Goal: Information Seeking & Learning: Learn about a topic

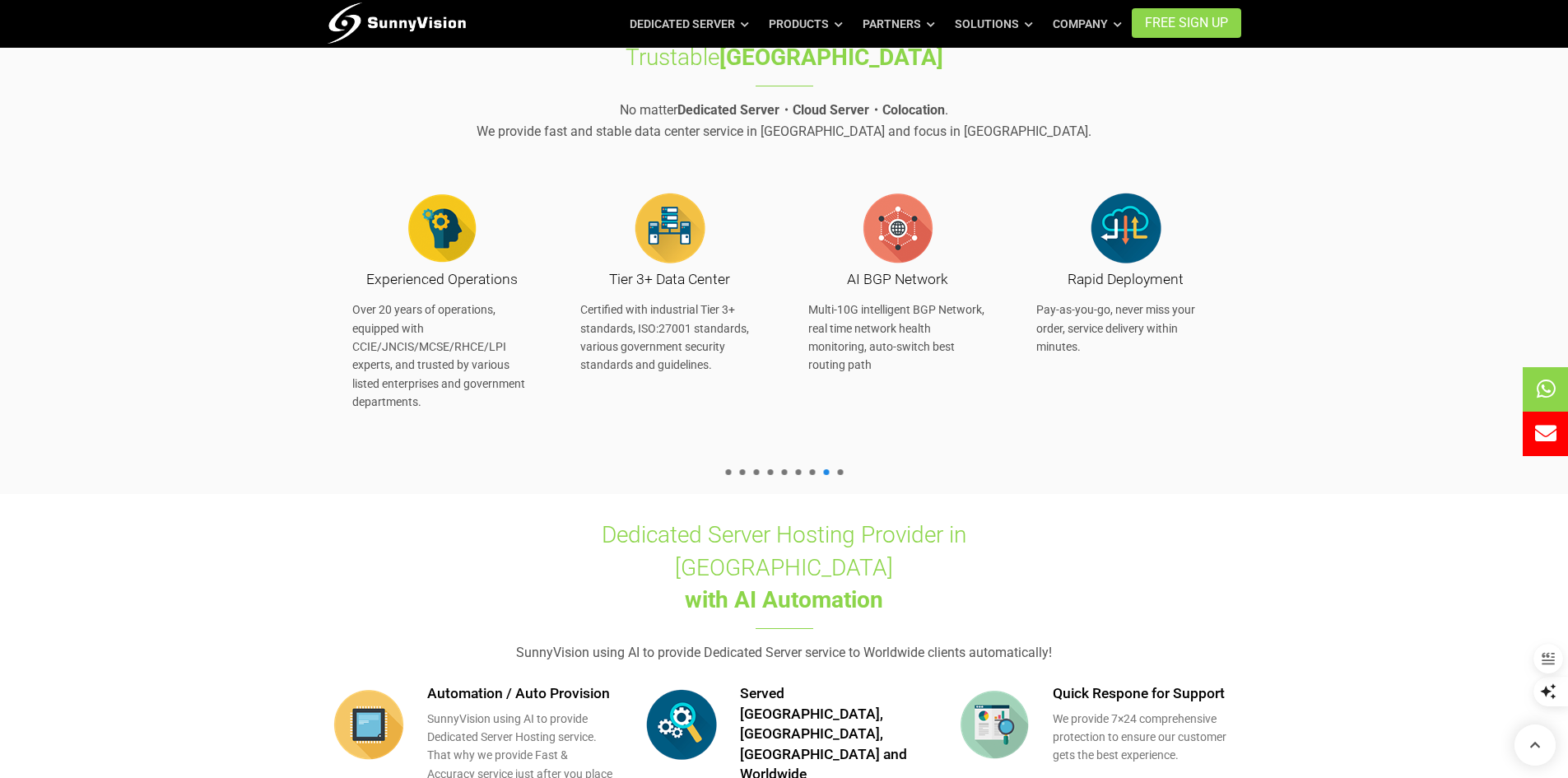
scroll to position [906, 0]
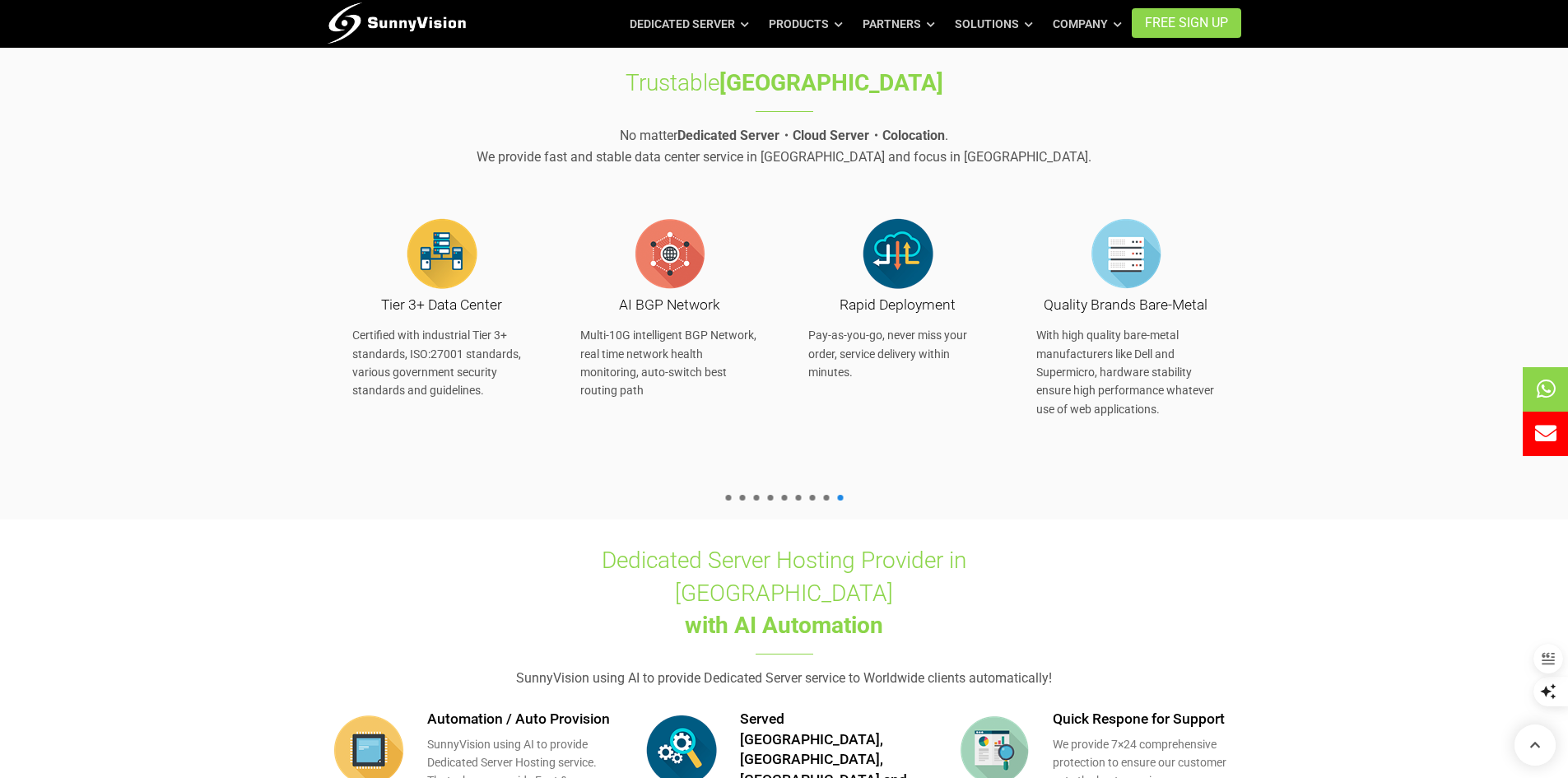
click at [726, 501] on span at bounding box center [728, 497] width 6 height 6
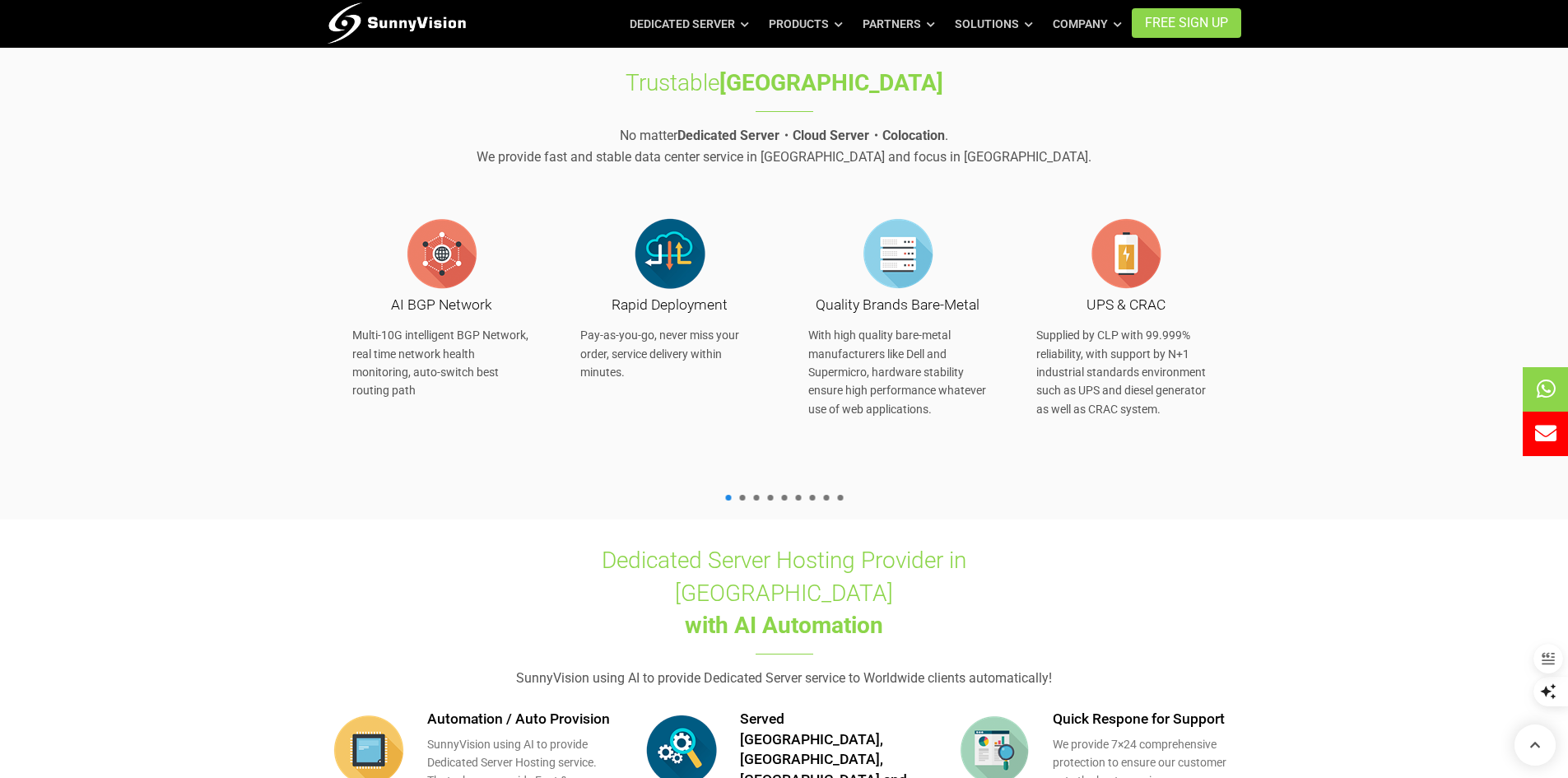
click at [726, 501] on span at bounding box center [728, 497] width 6 height 6
click at [736, 500] on ul at bounding box center [784, 497] width 126 height 6
click at [754, 501] on span at bounding box center [756, 497] width 6 height 6
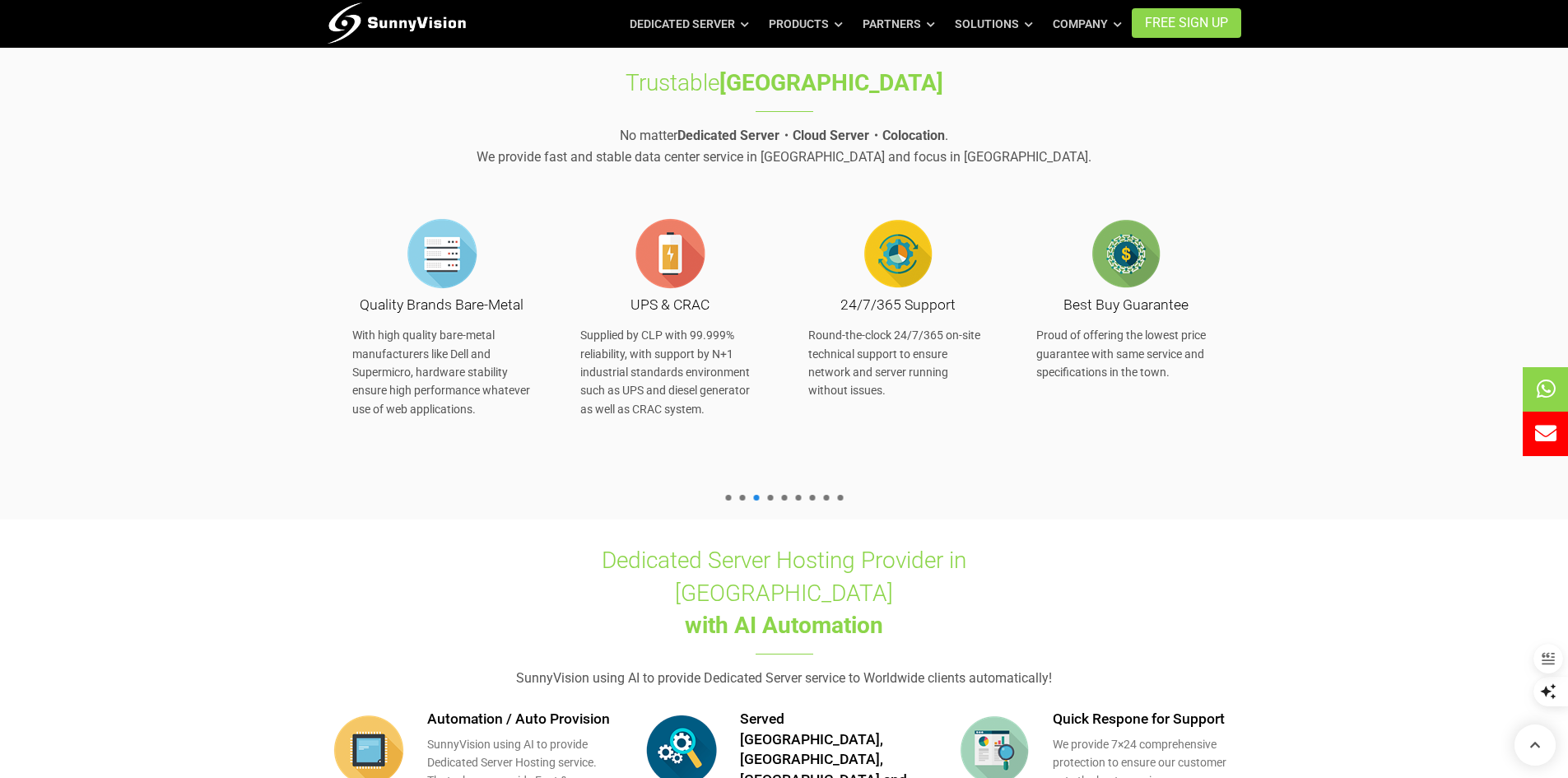
click at [774, 498] on ul at bounding box center [784, 497] width 126 height 6
click at [796, 498] on span at bounding box center [797, 497] width 6 height 6
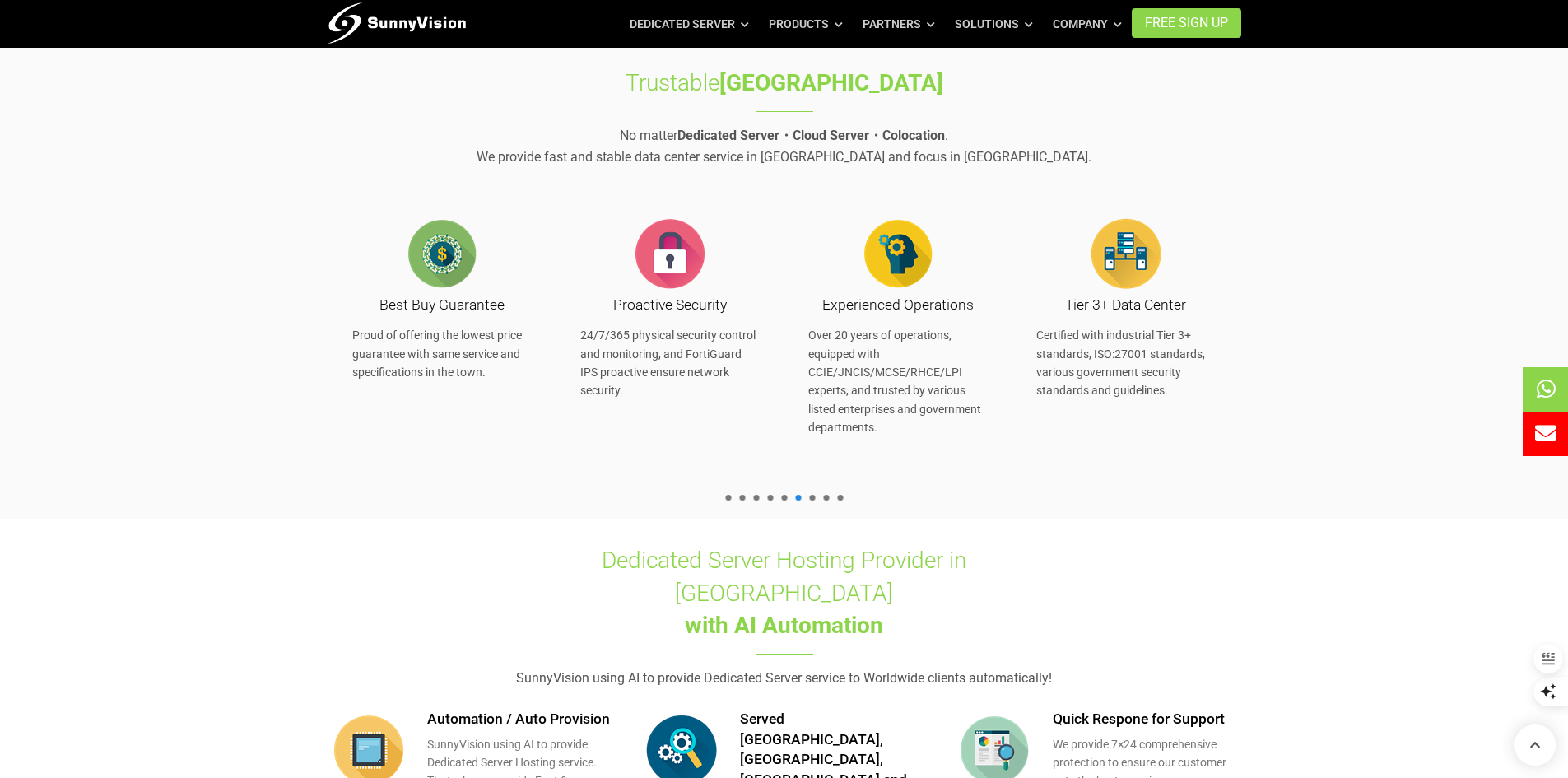
click at [813, 498] on span at bounding box center [812, 497] width 6 height 6
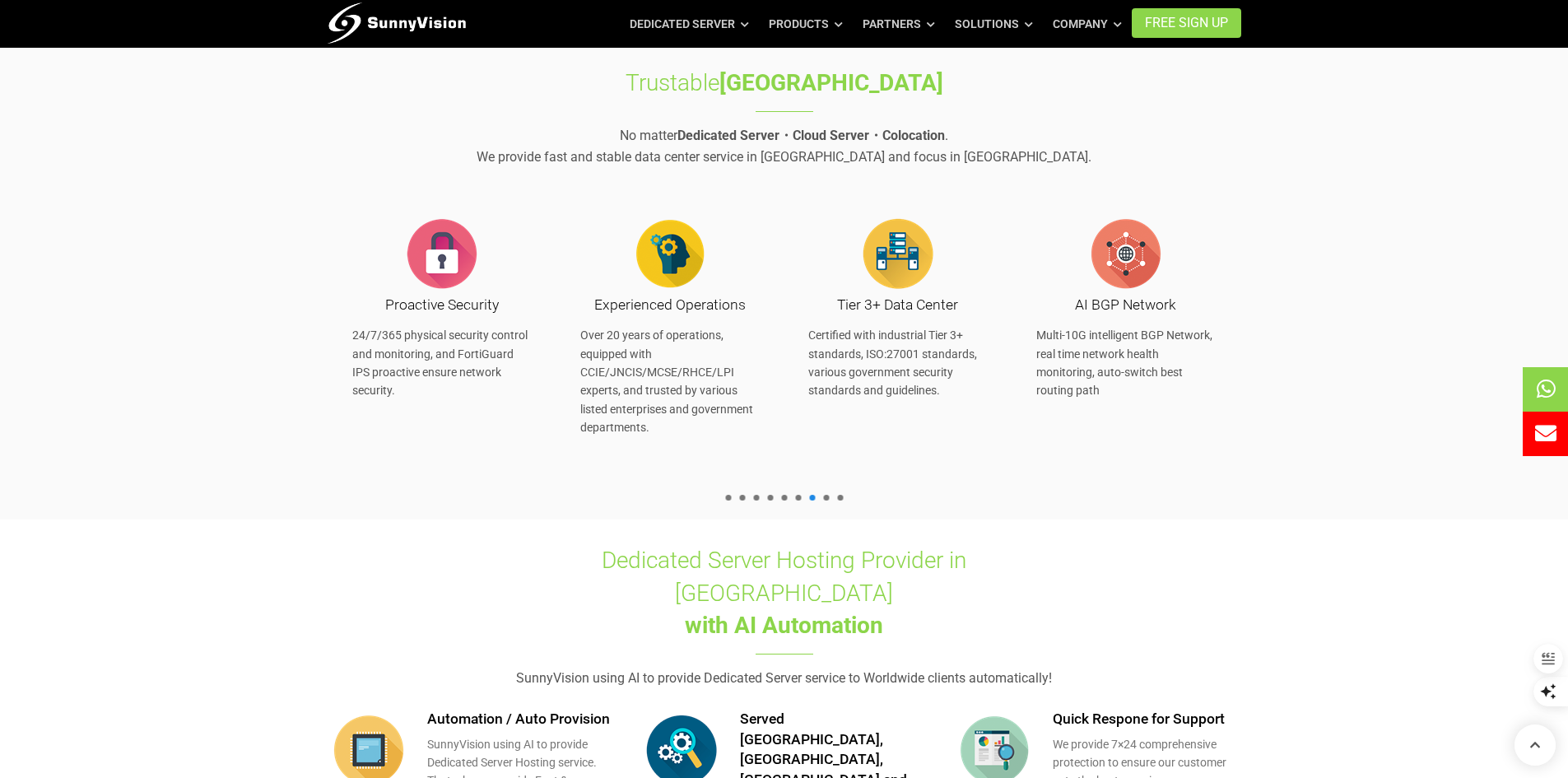
click at [818, 498] on ul at bounding box center [784, 497] width 126 height 6
click at [830, 499] on ul at bounding box center [784, 497] width 126 height 6
click at [843, 501] on ul at bounding box center [784, 497] width 126 height 6
click at [836, 494] on div "Proactive Security 24/7/365 physical security control and monitoring, and Forti…" at bounding box center [898, 341] width 5244 height 308
click at [841, 499] on span at bounding box center [840, 497] width 6 height 6
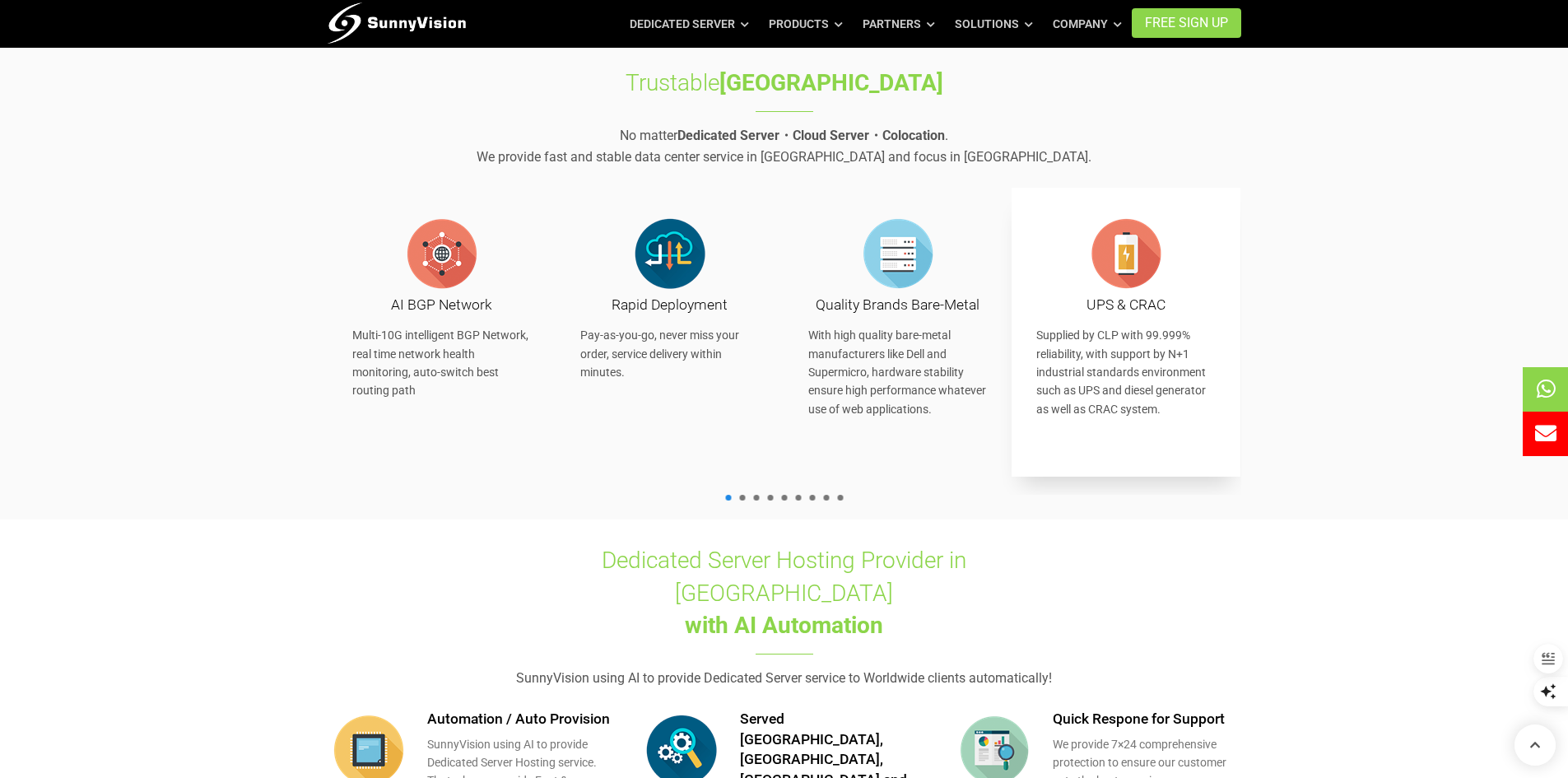
click at [1012, 387] on div "UPS & CRAC Supplied by CLP with 99.999% reliability, with support by N+1 indust…" at bounding box center [1126, 332] width 229 height 289
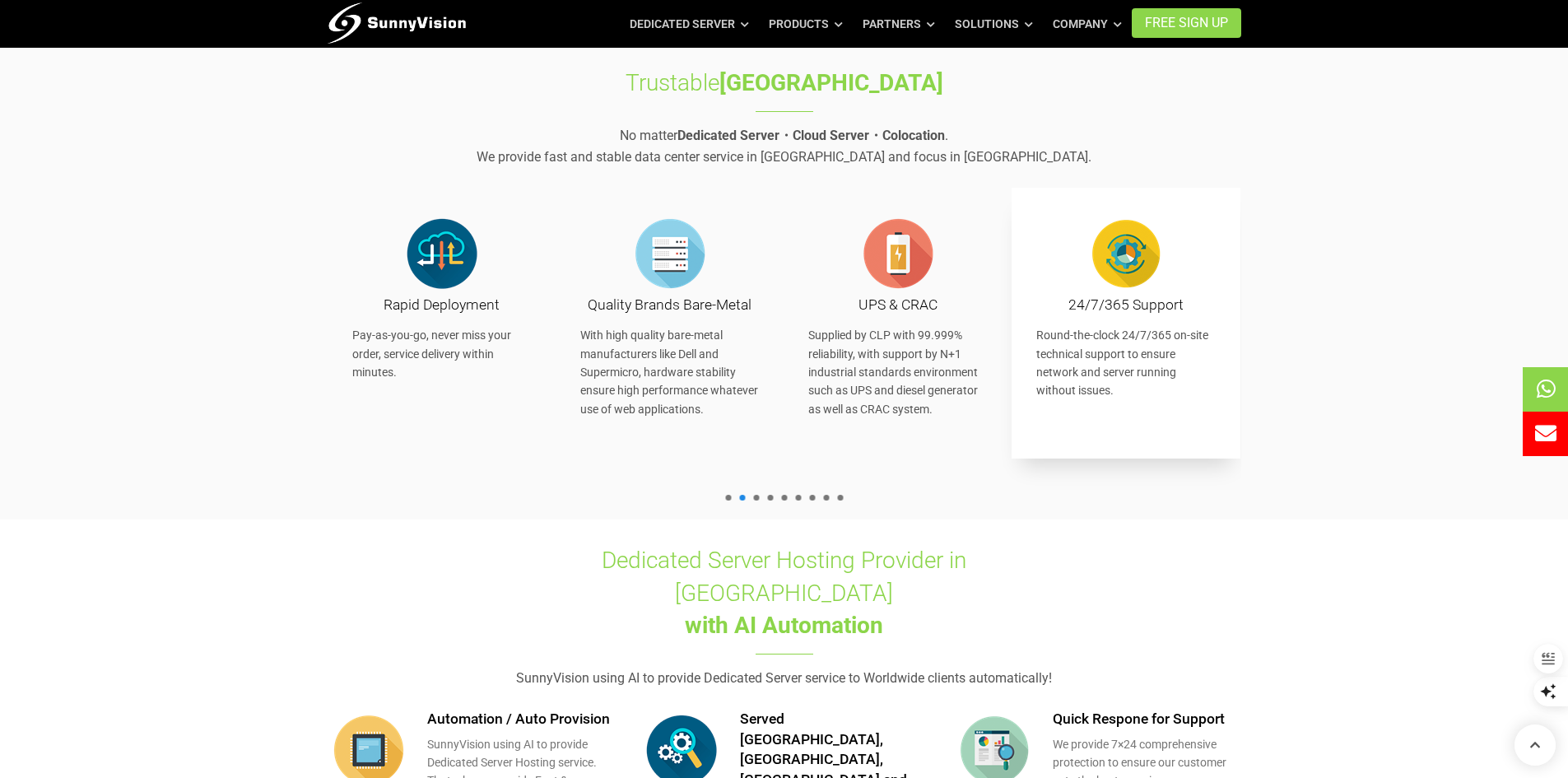
click at [1061, 324] on div "24/7/365 Support Round-the-clock 24/7/365 on-site technical support to ensure n…" at bounding box center [1125, 306] width 179 height 188
drag, startPoint x: 584, startPoint y: 313, endPoint x: 505, endPoint y: 312, distance: 79.0
click at [584, 312] on h3 "Quality Brands Bare-Metal" at bounding box center [670, 305] width 179 height 20
click at [459, 312] on h3 "Rapid Deployment" at bounding box center [442, 305] width 179 height 20
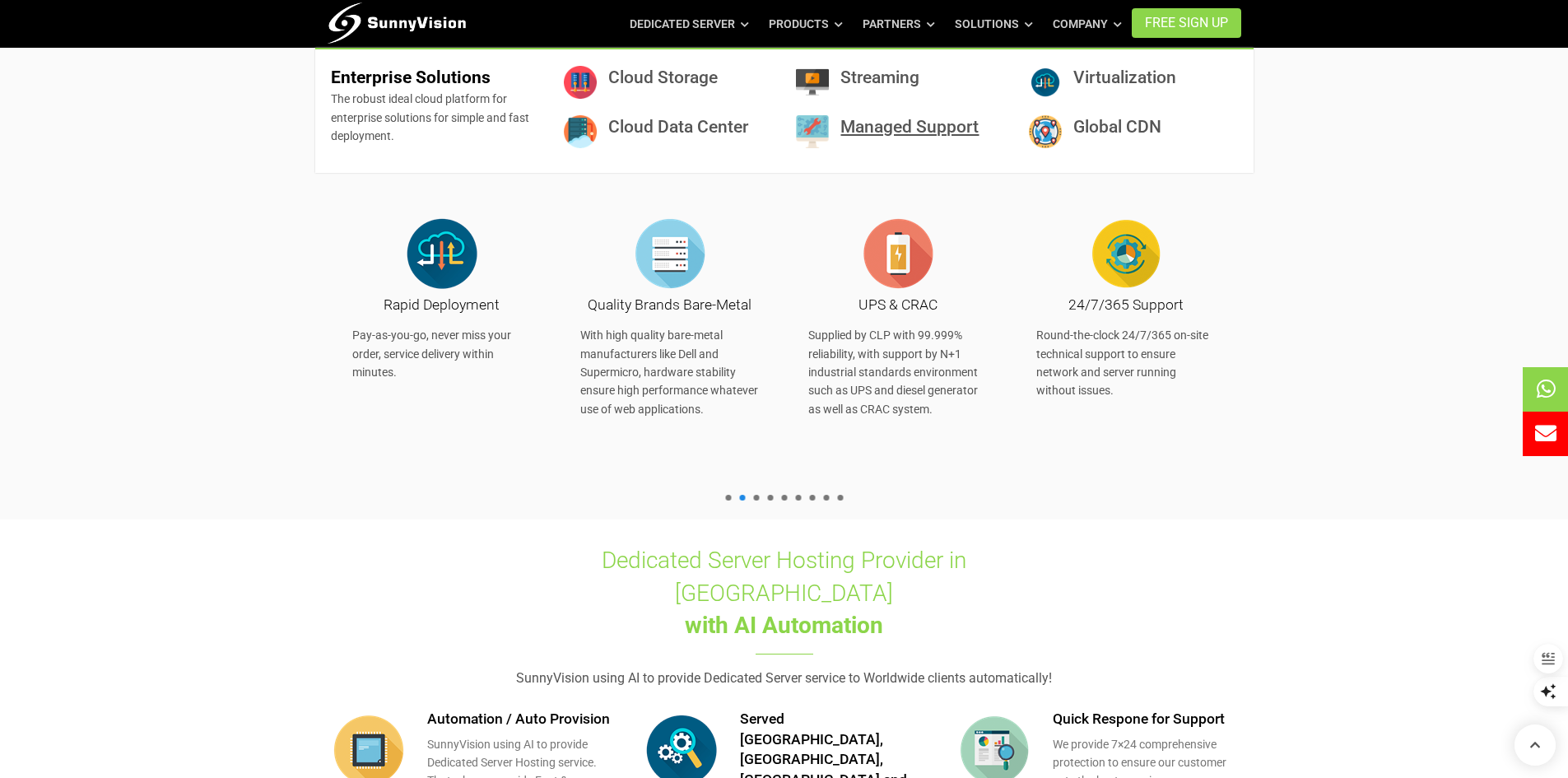
click at [913, 116] on link "Managed Support" at bounding box center [909, 126] width 139 height 19
